Goal: Find specific page/section: Find specific page/section

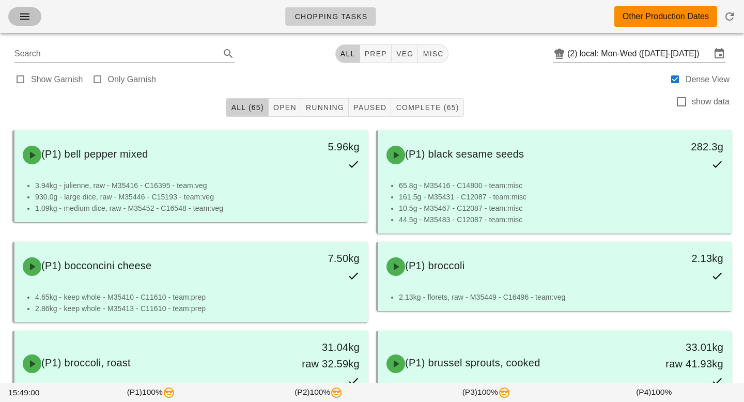
click at [27, 19] on icon "button" at bounding box center [25, 16] width 12 height 12
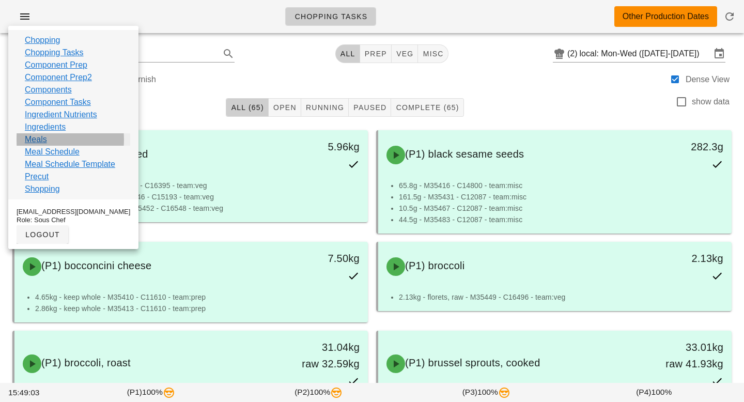
click at [40, 140] on link "Meals" at bounding box center [36, 139] width 22 height 12
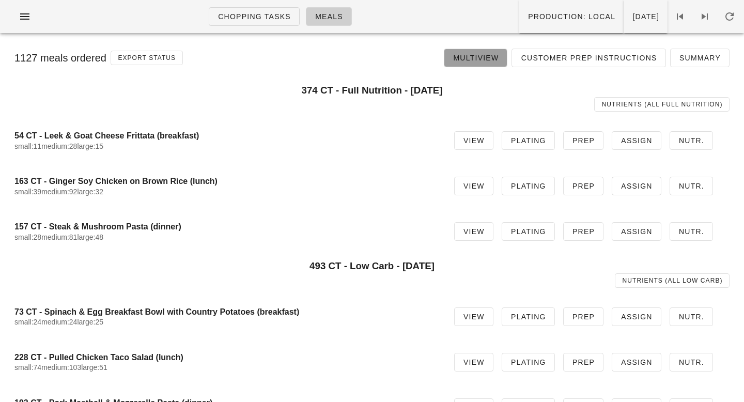
click at [486, 62] on span "Multiview" at bounding box center [476, 58] width 46 height 8
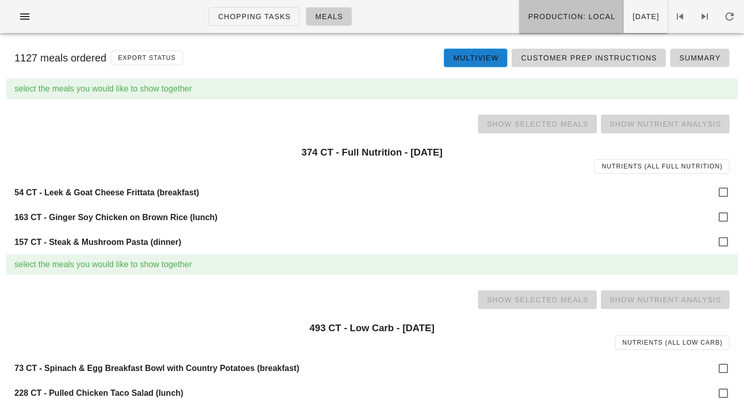
click at [541, 14] on span "Production: local" at bounding box center [571, 16] width 88 height 8
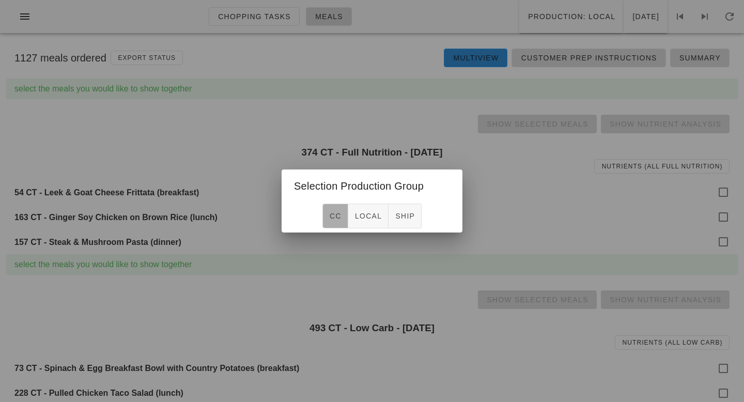
click at [336, 221] on button "CC" at bounding box center [335, 216] width 26 height 25
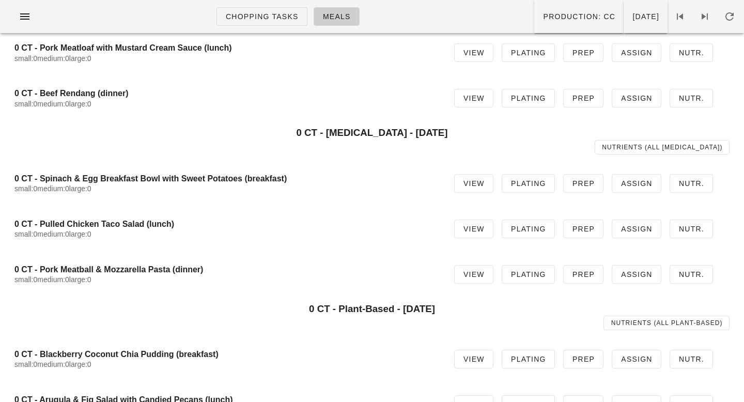
scroll to position [215, 0]
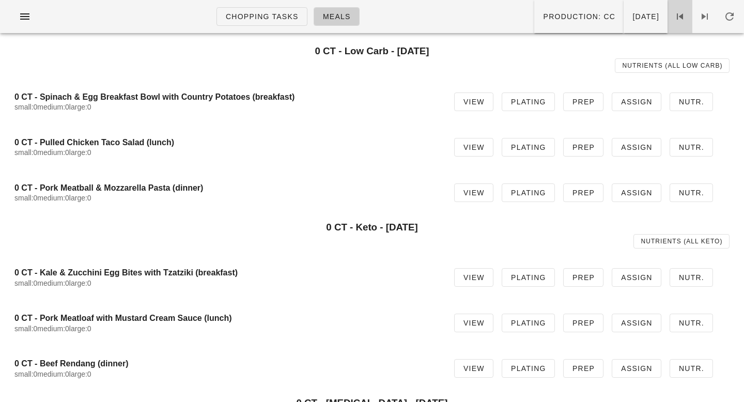
click at [680, 20] on icon at bounding box center [680, 16] width 12 height 12
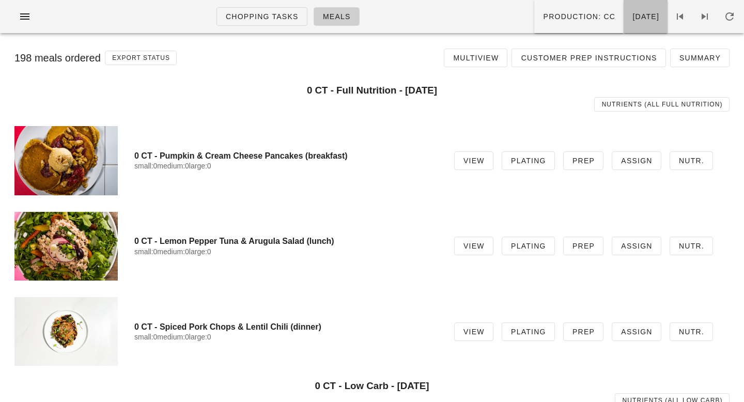
click at [633, 14] on span "[DATE]" at bounding box center [645, 16] width 27 height 8
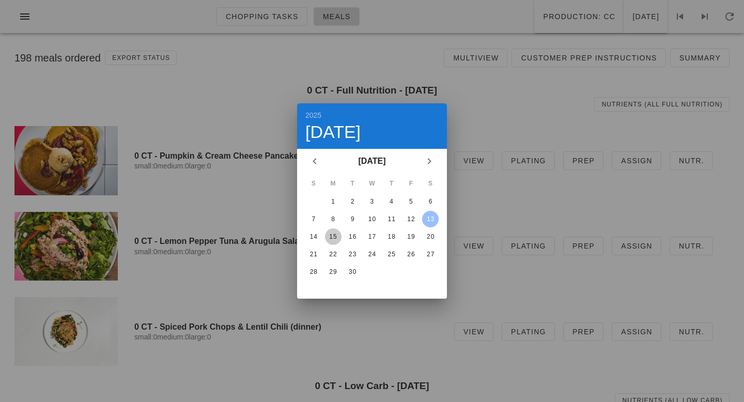
click at [337, 238] on div "15" at bounding box center [333, 236] width 17 height 7
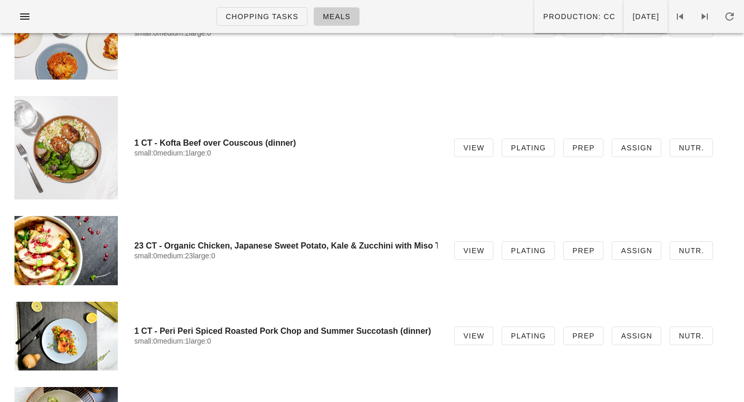
scroll to position [4411, 0]
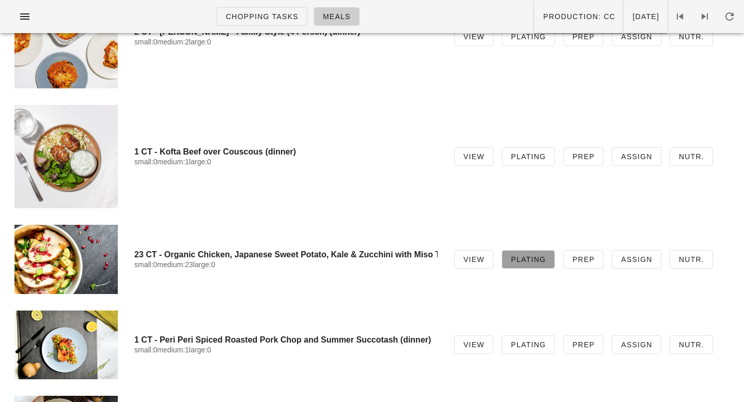
click at [546, 259] on span "Plating" at bounding box center [528, 259] width 36 height 8
click at [485, 257] on span "View" at bounding box center [474, 259] width 22 height 8
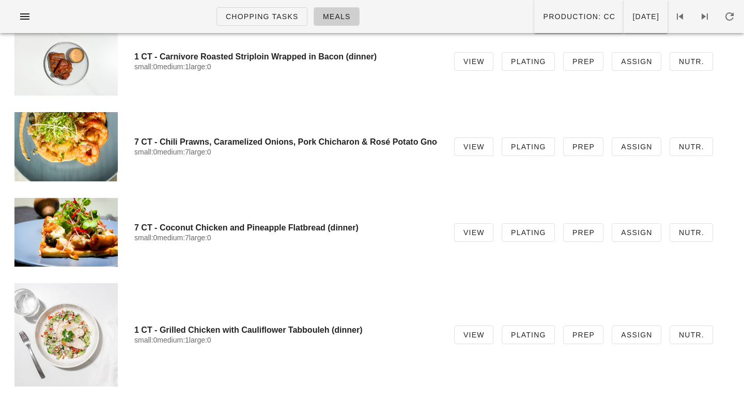
scroll to position [3621, 0]
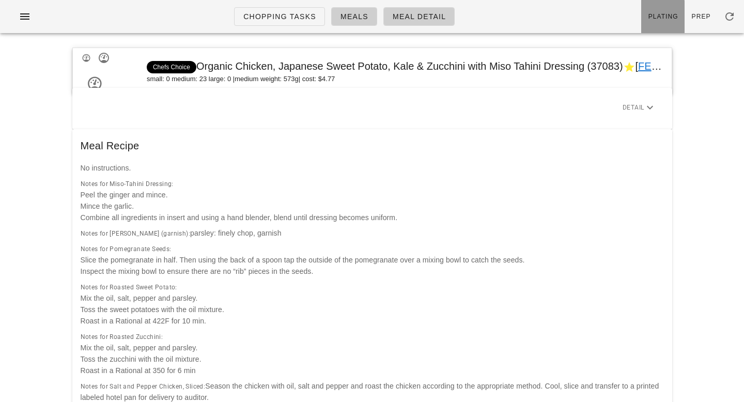
click at [664, 20] on span "Plating" at bounding box center [663, 16] width 30 height 7
